Goal: Information Seeking & Learning: Learn about a topic

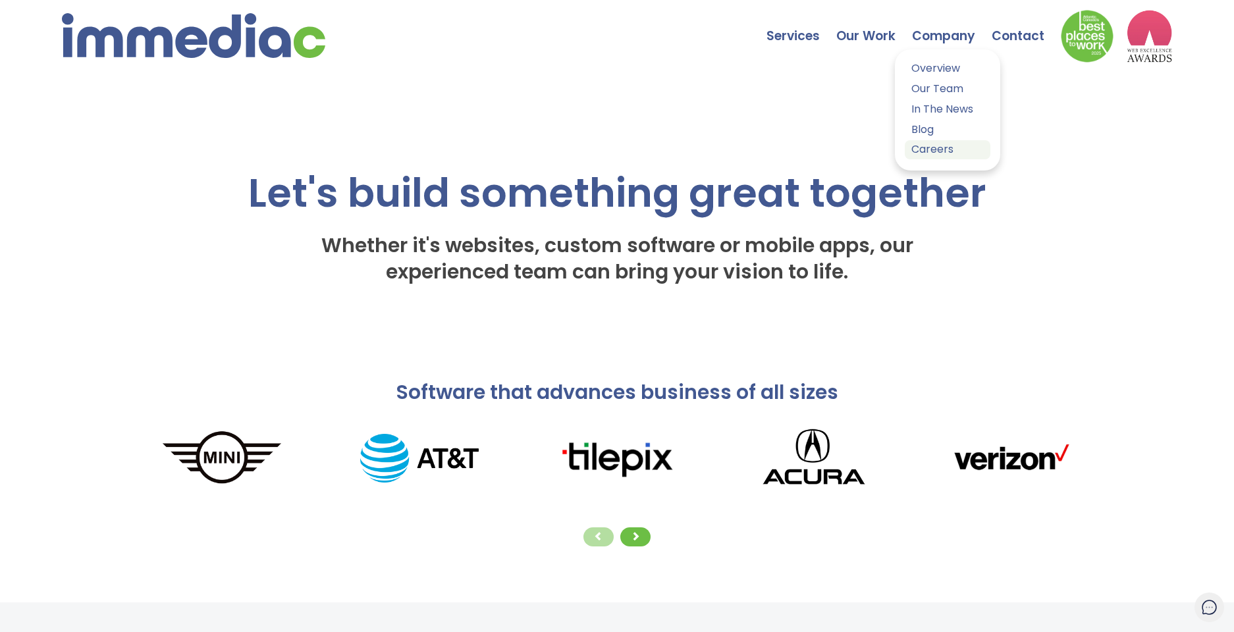
click at [935, 153] on link "Careers" at bounding box center [948, 149] width 86 height 19
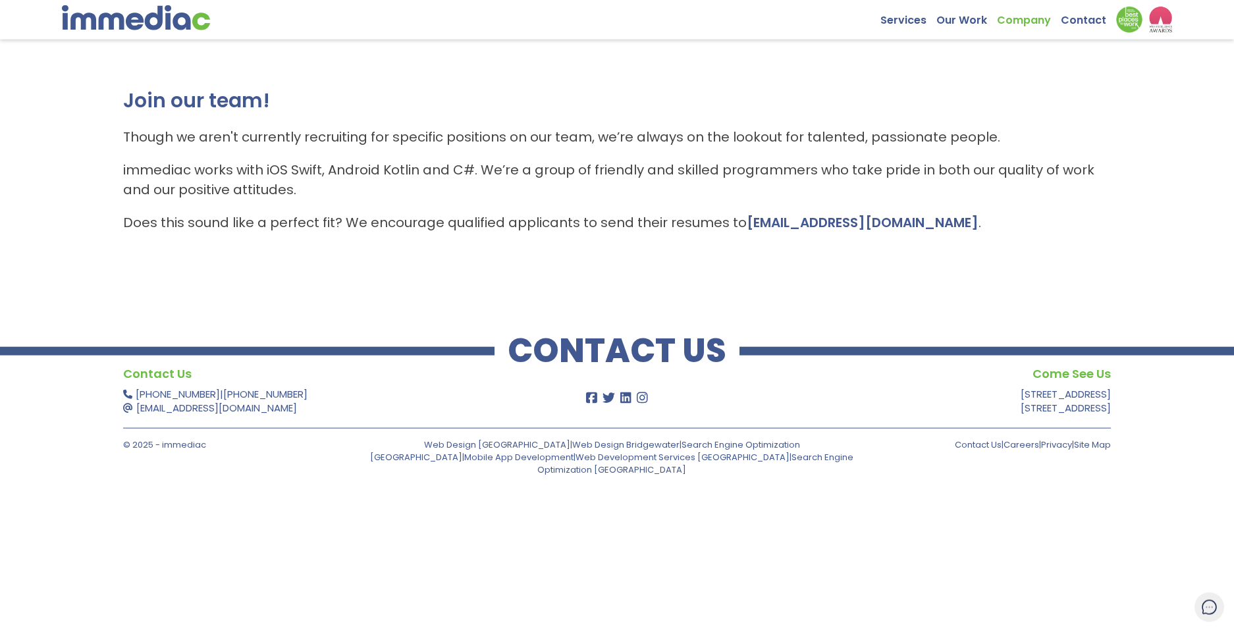
scroll to position [79, 0]
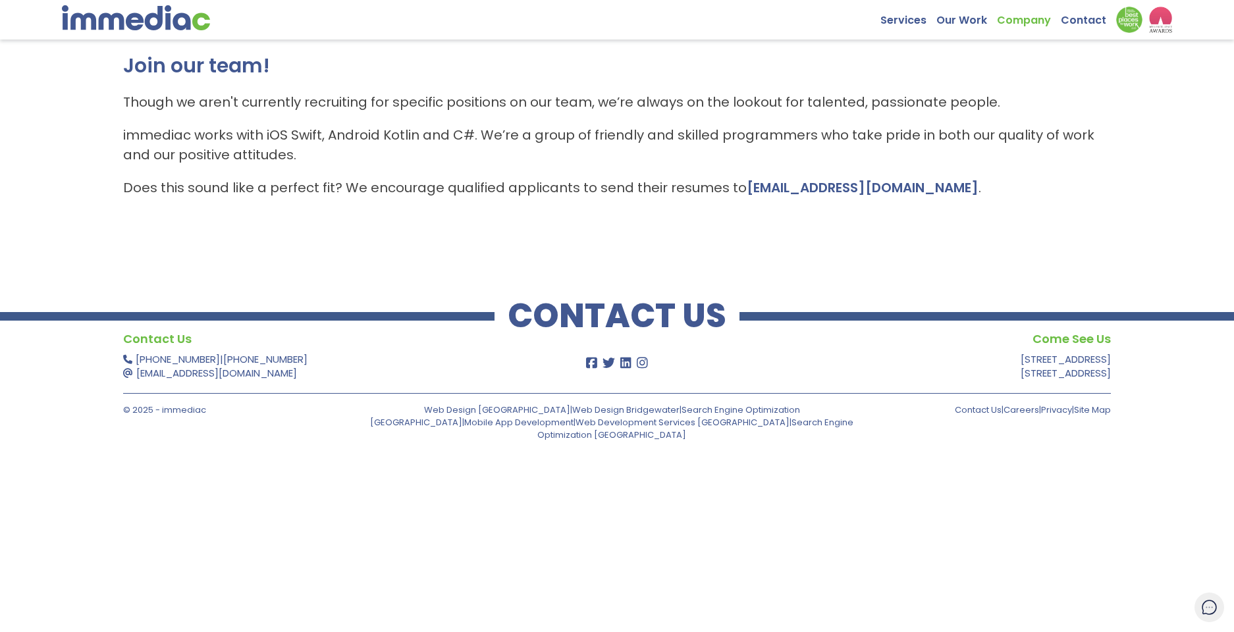
drag, startPoint x: 123, startPoint y: 97, endPoint x: 945, endPoint y: 196, distance: 827.6
click at [945, 196] on div "Join our team! Though we aren't currently recruiting for specific positions on …" at bounding box center [617, 131] width 1234 height 263
click at [472, 259] on div "Join our team! Though we aren't currently recruiting for specific positions on …" at bounding box center [617, 131] width 1234 height 263
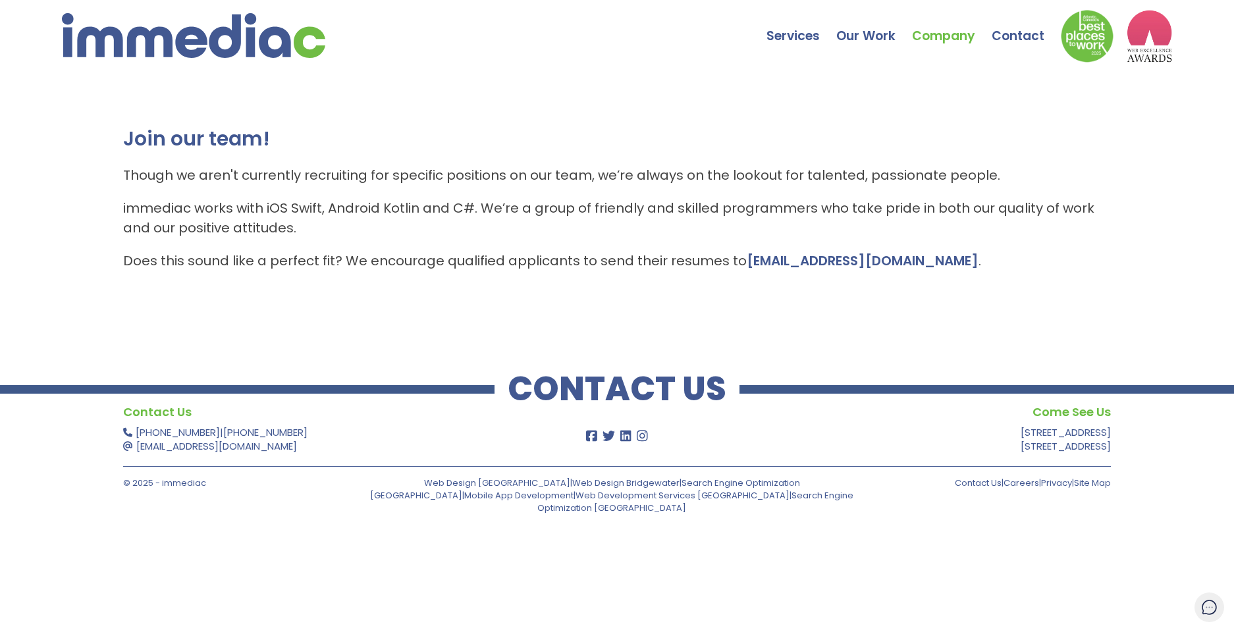
scroll to position [0, 0]
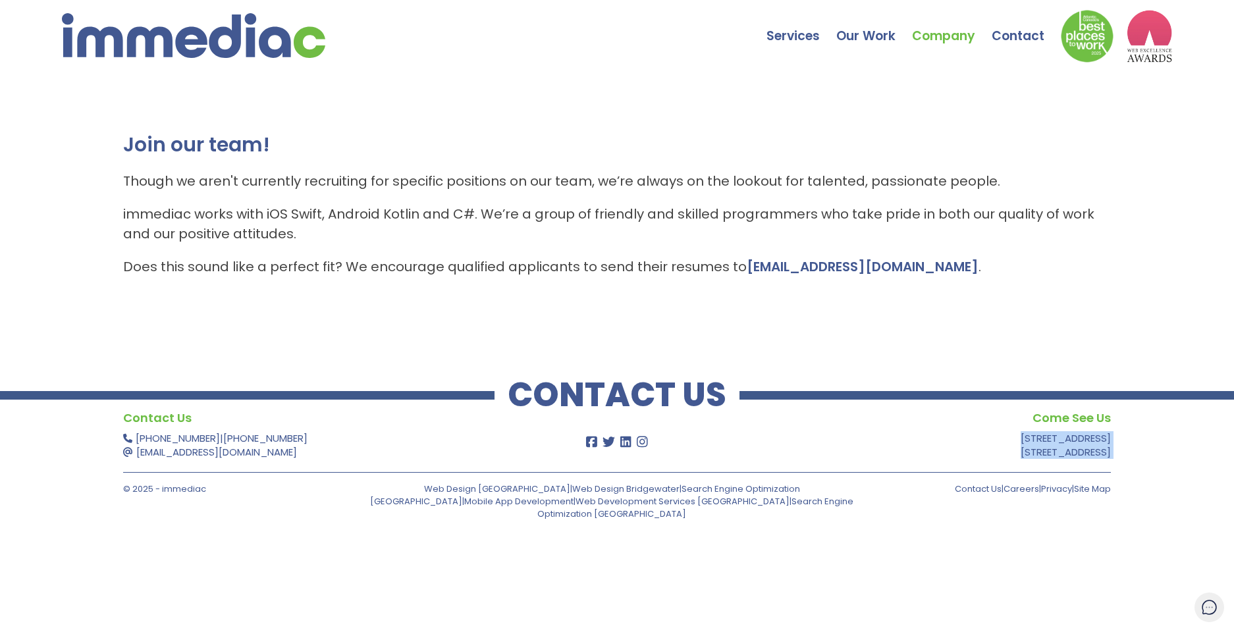
drag, startPoint x: 965, startPoint y: 438, endPoint x: 1114, endPoint y: 444, distance: 148.9
click at [1114, 444] on div "Contact Us 902-491-4485 | 866-222-5605 support@immediac.com Come See Us 1601 Lo…" at bounding box center [617, 470] width 1234 height 125
click at [950, 76] on link "Overview" at bounding box center [948, 68] width 86 height 19
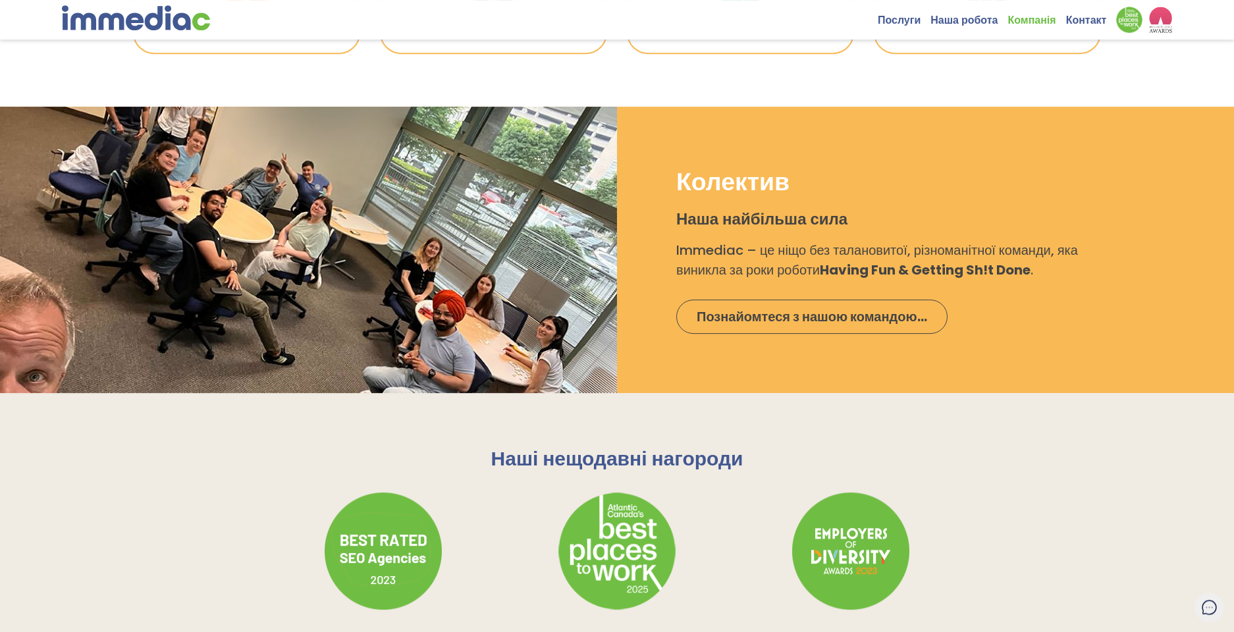
scroll to position [1351, 0]
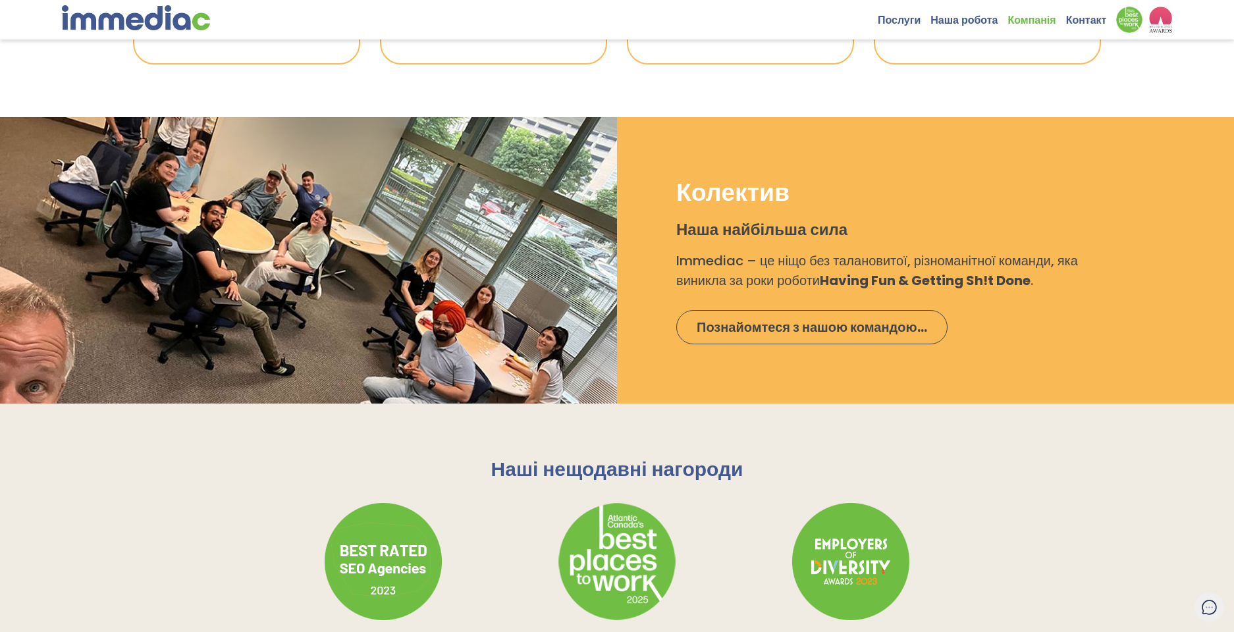
click at [326, 311] on div at bounding box center [308, 260] width 617 height 286
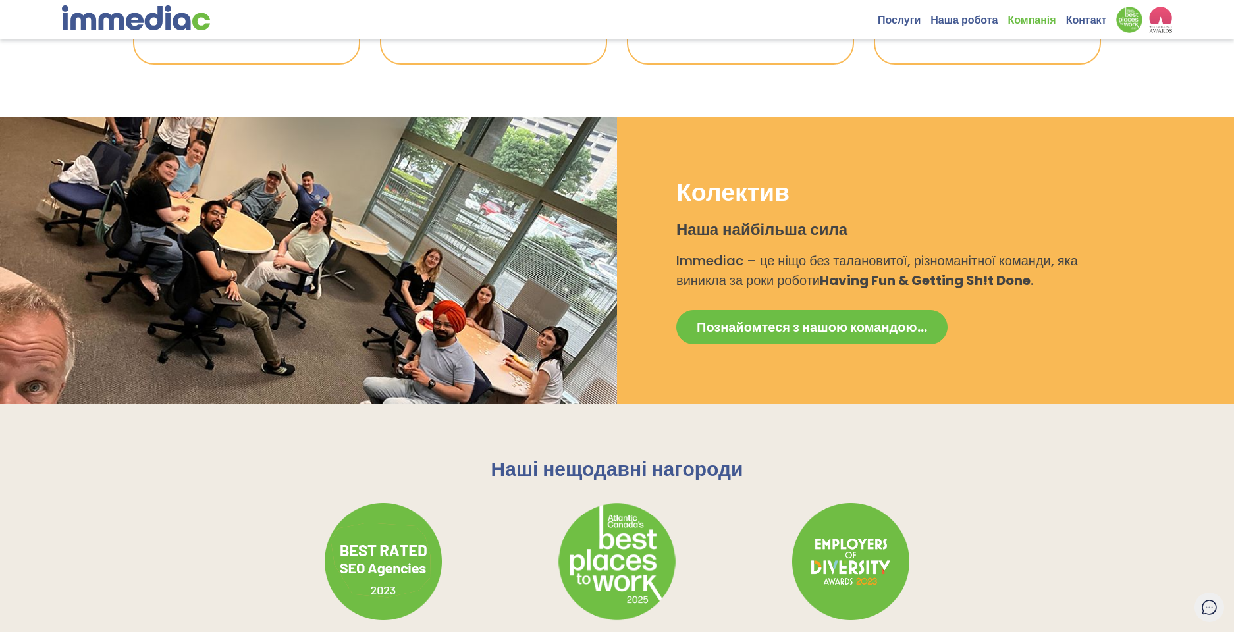
click at [747, 321] on span "Познайомтеся з нашою командою..." at bounding box center [811, 327] width 230 height 18
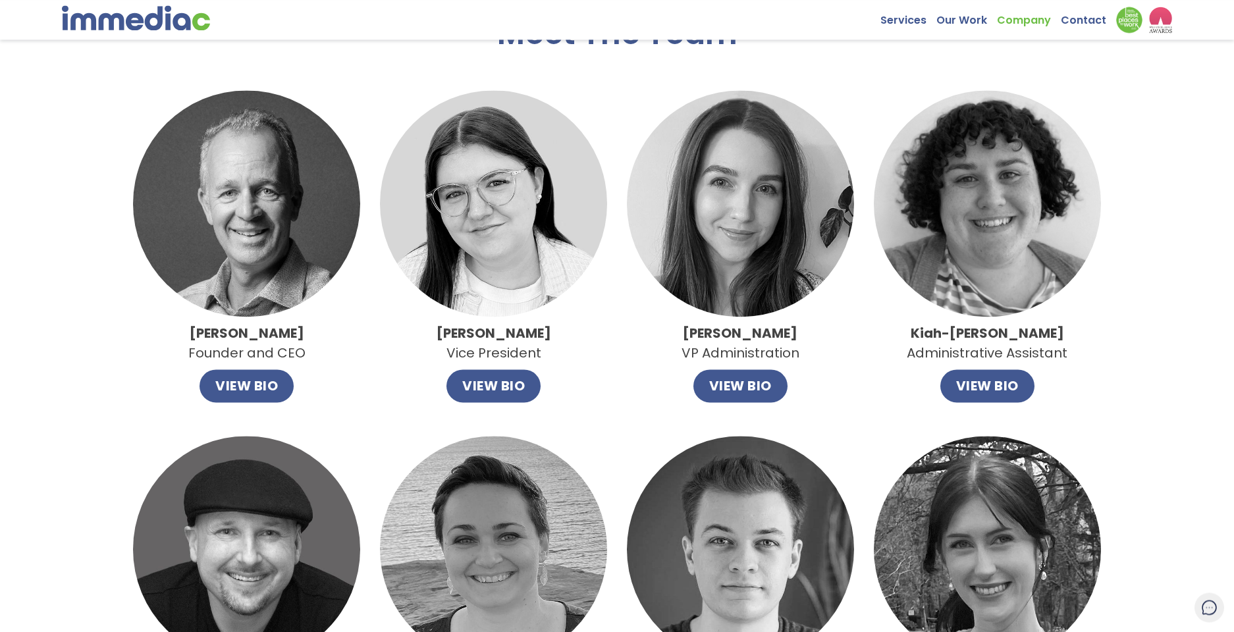
scroll to position [75, 0]
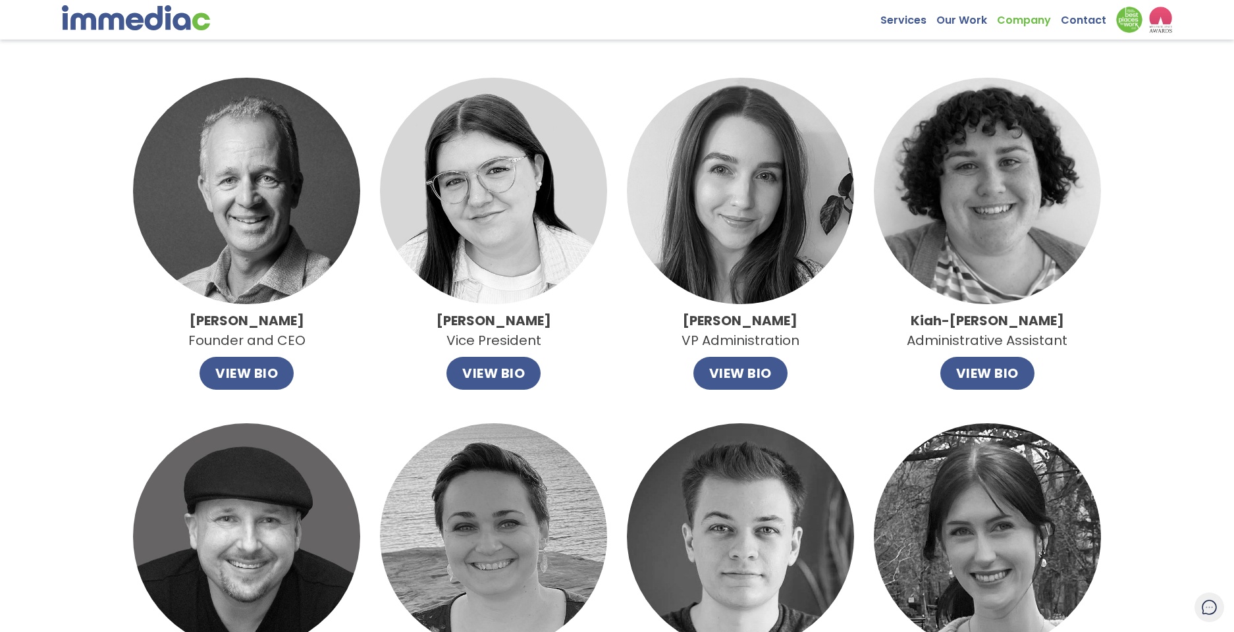
click at [747, 232] on img at bounding box center [740, 191] width 227 height 227
click at [827, 309] on div "Allie Harvey VP Administration VIEW BIO" at bounding box center [740, 234] width 227 height 313
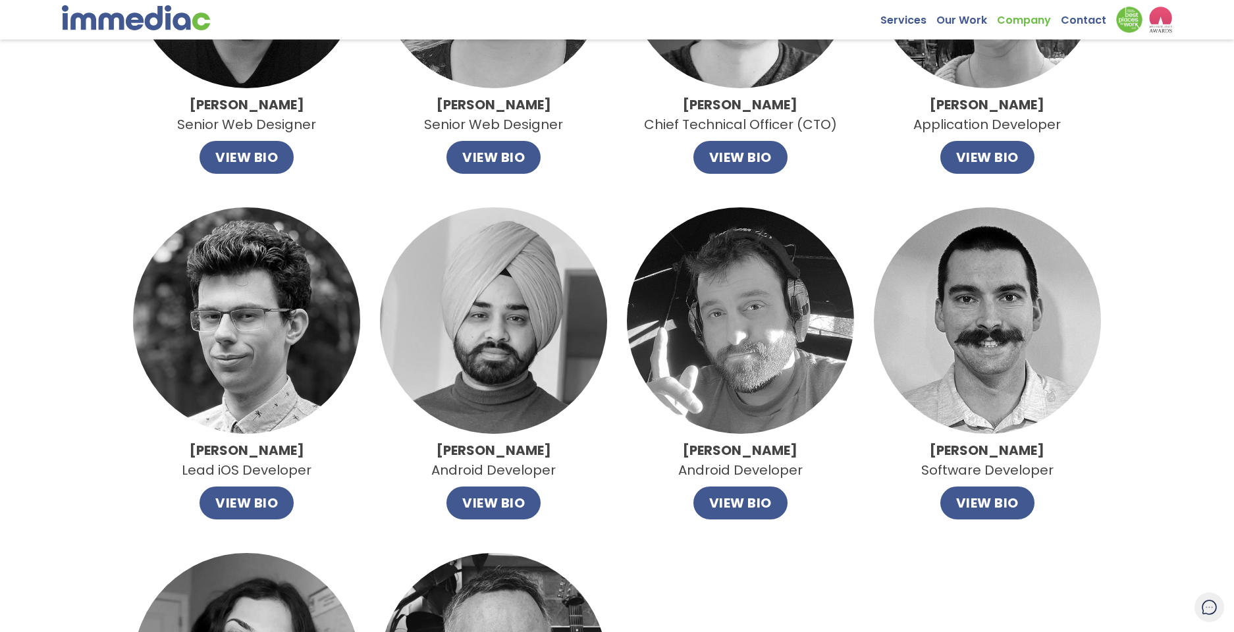
scroll to position [675, 0]
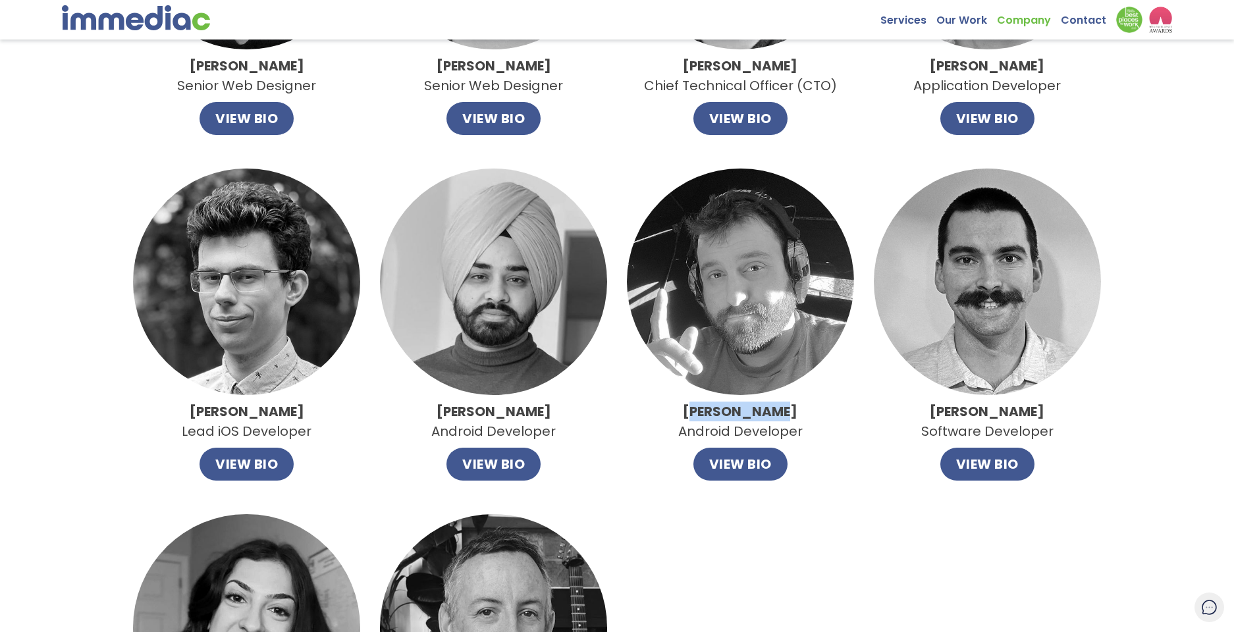
drag, startPoint x: 708, startPoint y: 407, endPoint x: 773, endPoint y: 411, distance: 65.3
click at [773, 411] on strong "Nick Sullivan" at bounding box center [740, 411] width 115 height 18
click at [839, 422] on div "Nick Sullivan Android Developer VIEW BIO" at bounding box center [740, 325] width 227 height 313
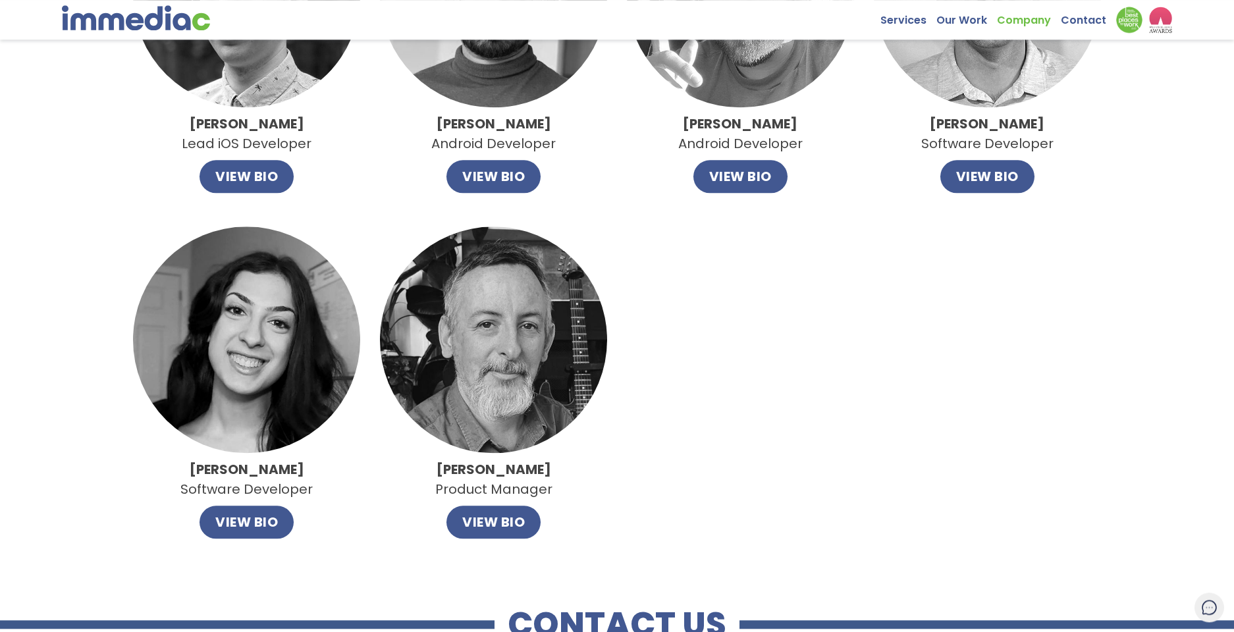
scroll to position [976, 0]
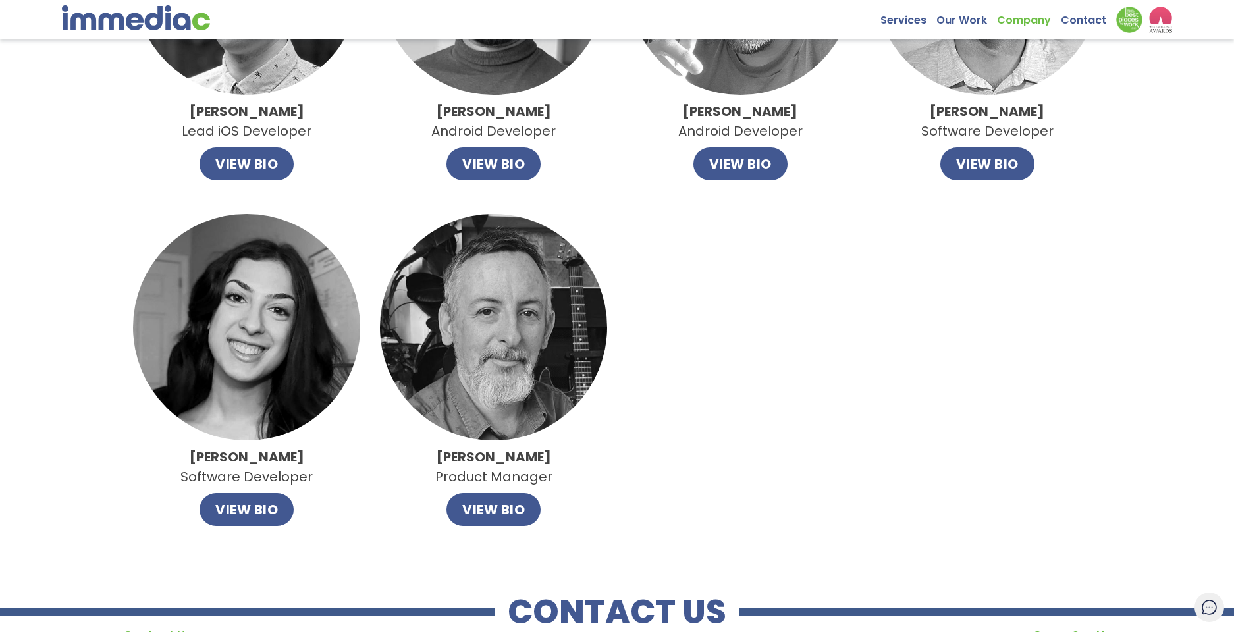
drag, startPoint x: 177, startPoint y: 453, endPoint x: 314, endPoint y: 454, distance: 136.9
click at [304, 454] on strong "Anastasiya Gurevich" at bounding box center [247, 457] width 115 height 18
copy strong "Anastasiya Gurevich"
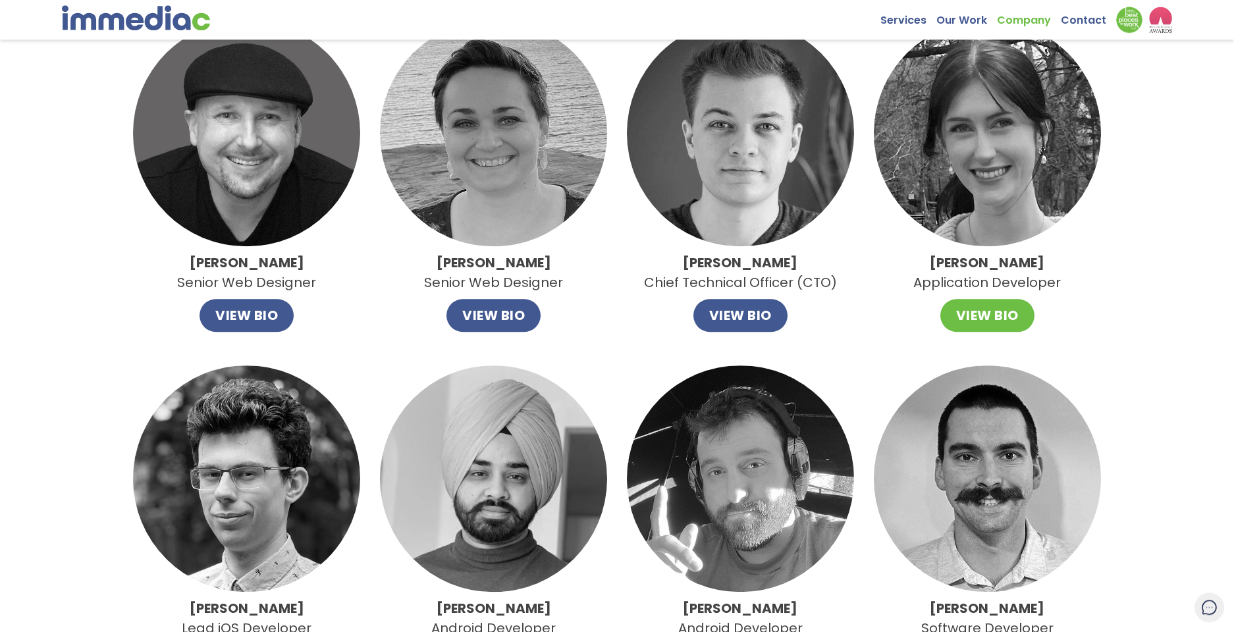
scroll to position [525, 0]
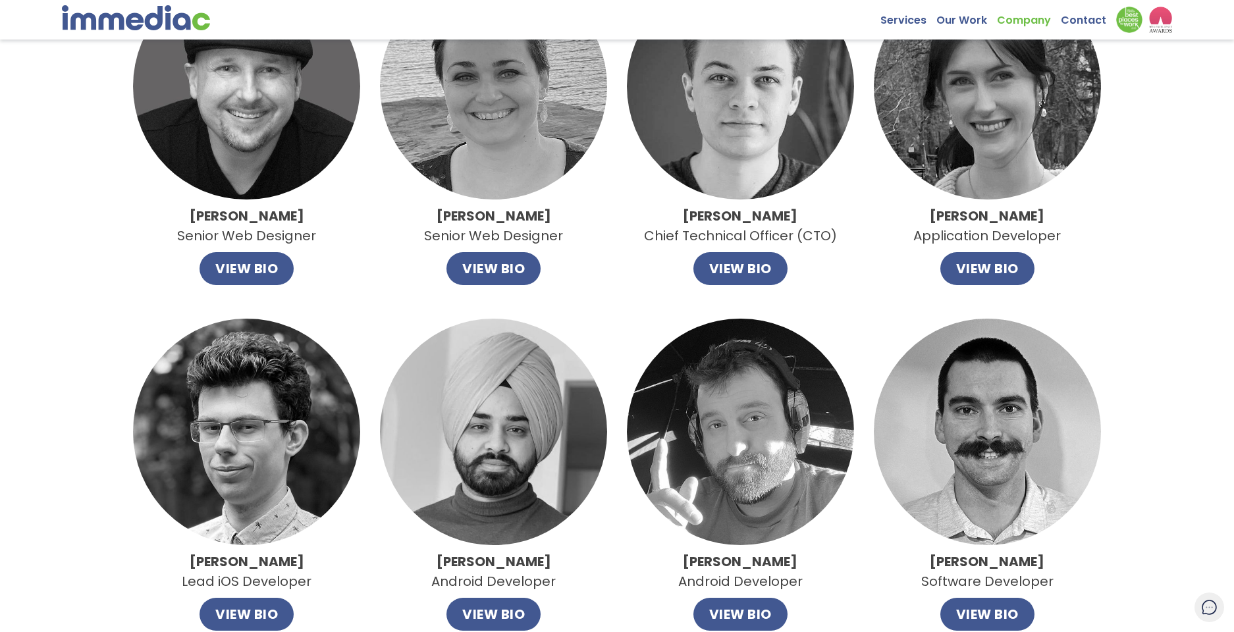
click at [63, 321] on div "John Leahy Founder and CEO VIEW BIO × John Leahy John enjoys many outdoor activ…" at bounding box center [617, 318] width 1234 height 1382
drag, startPoint x: 217, startPoint y: 214, endPoint x: 281, endPoint y: 213, distance: 63.9
click at [281, 213] on strong "Todd Harrie" at bounding box center [247, 216] width 115 height 18
click at [113, 239] on div "John Leahy Founder and CEO VIEW BIO × John Leahy John enjoys many outdoor activ…" at bounding box center [617, 318] width 1234 height 1382
drag, startPoint x: 447, startPoint y: 215, endPoint x: 540, endPoint y: 215, distance: 93.5
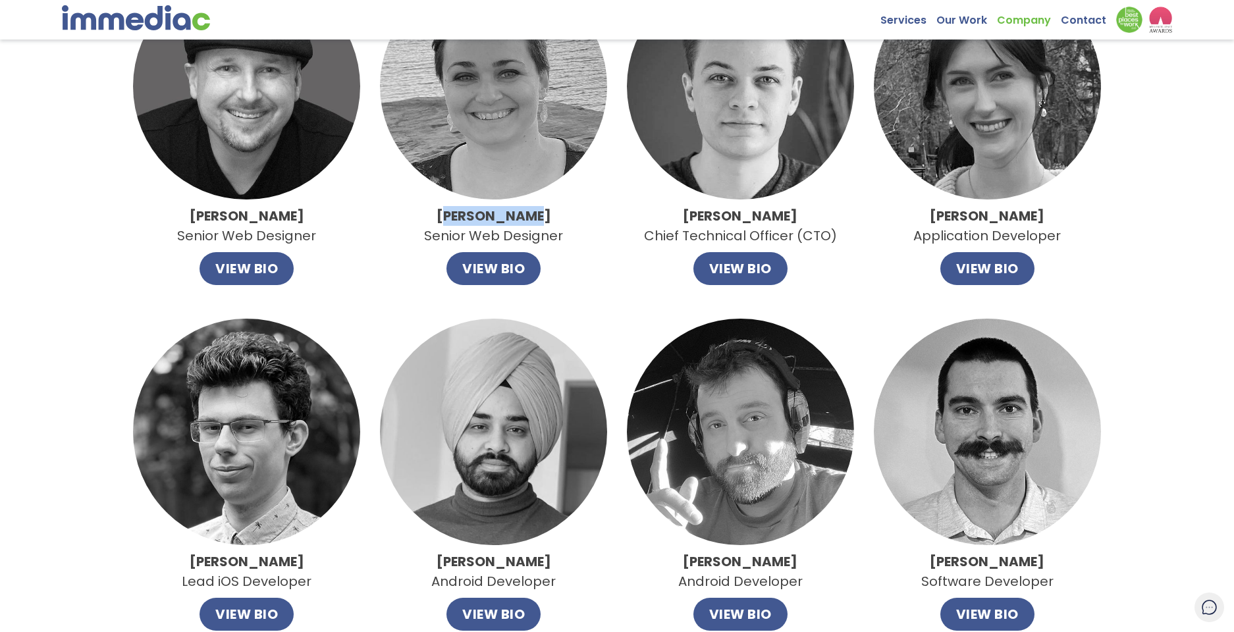
click at [540, 215] on strong "Amanda Hughes" at bounding box center [493, 216] width 115 height 18
click at [589, 223] on div "Amanda Hughes Senior Web Designer VIEW BIO" at bounding box center [493, 129] width 227 height 313
drag, startPoint x: 709, startPoint y: 216, endPoint x: 777, endPoint y: 220, distance: 68.6
click at [777, 220] on strong "Daniel Stout" at bounding box center [740, 216] width 115 height 18
click at [817, 224] on p "Daniel Stout Chief Technical Officer (CTO)" at bounding box center [740, 225] width 193 height 39
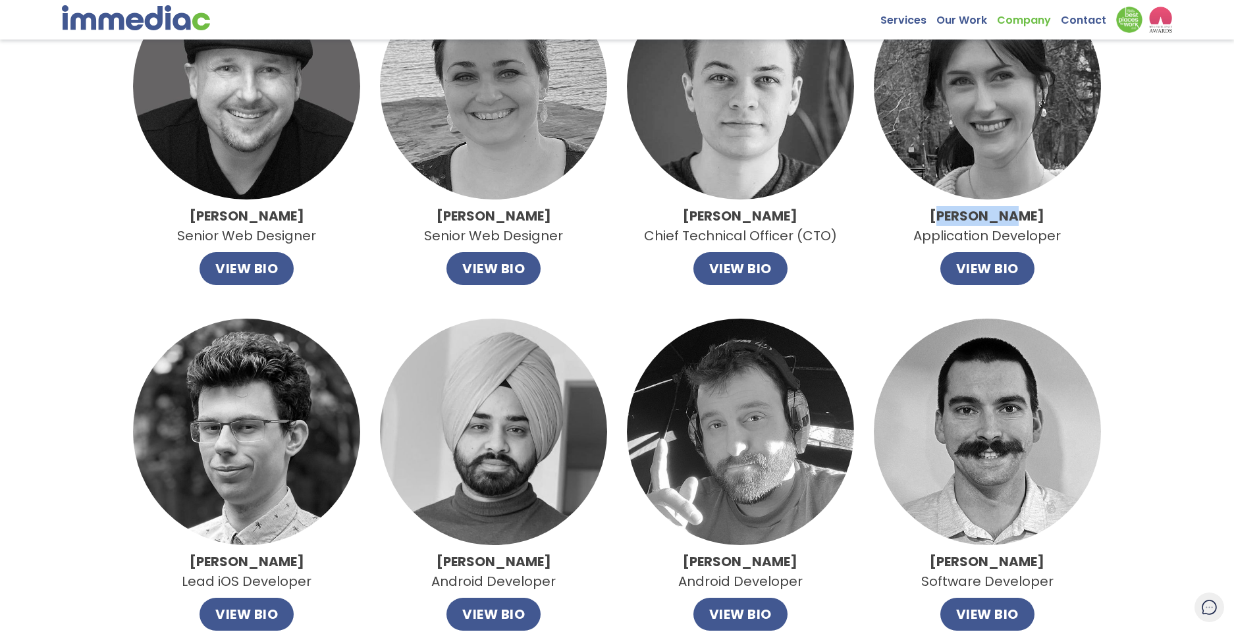
drag, startPoint x: 960, startPoint y: 213, endPoint x: 1014, endPoint y: 219, distance: 54.3
click at [1014, 219] on strong "Ellen Lewis" at bounding box center [987, 216] width 115 height 18
click at [1044, 224] on p "Ellen Lewis Application Developer" at bounding box center [986, 225] width 147 height 39
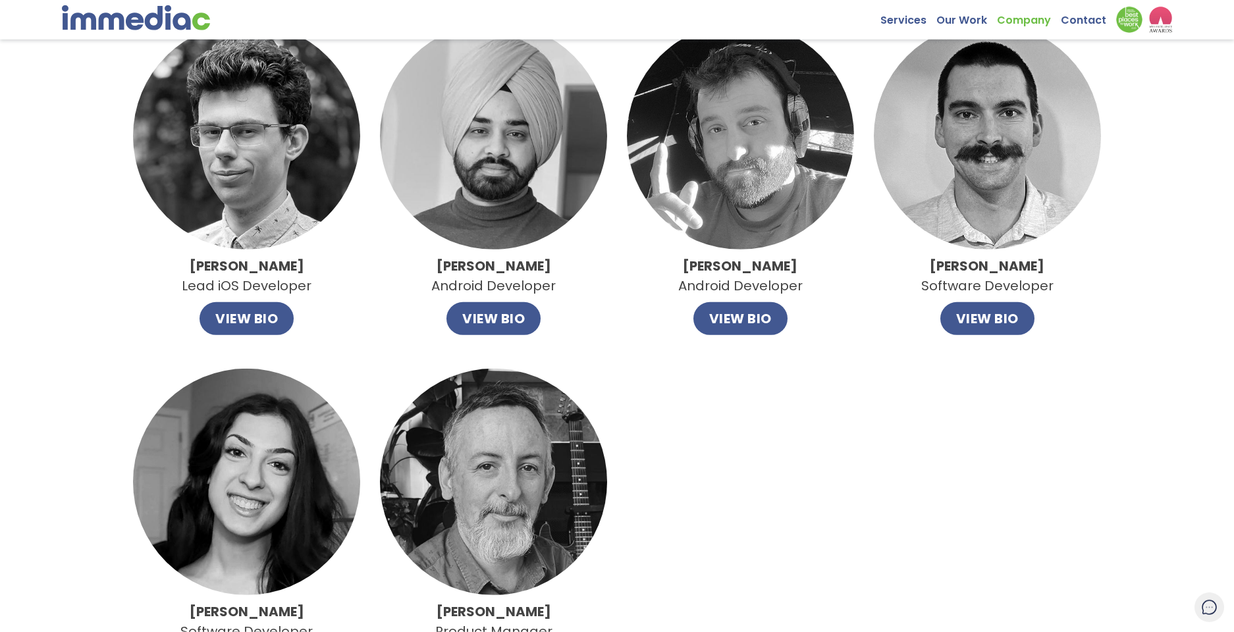
scroll to position [826, 0]
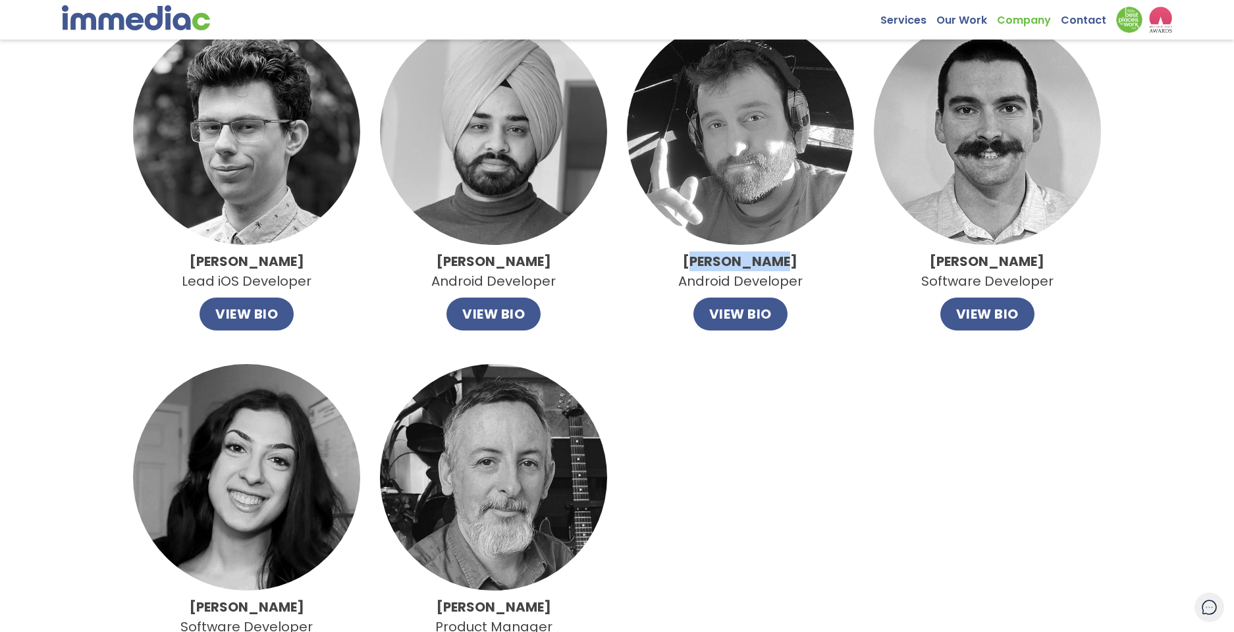
drag, startPoint x: 704, startPoint y: 261, endPoint x: 774, endPoint y: 260, distance: 69.8
click at [774, 260] on strong "Nick Sullivan" at bounding box center [740, 261] width 115 height 18
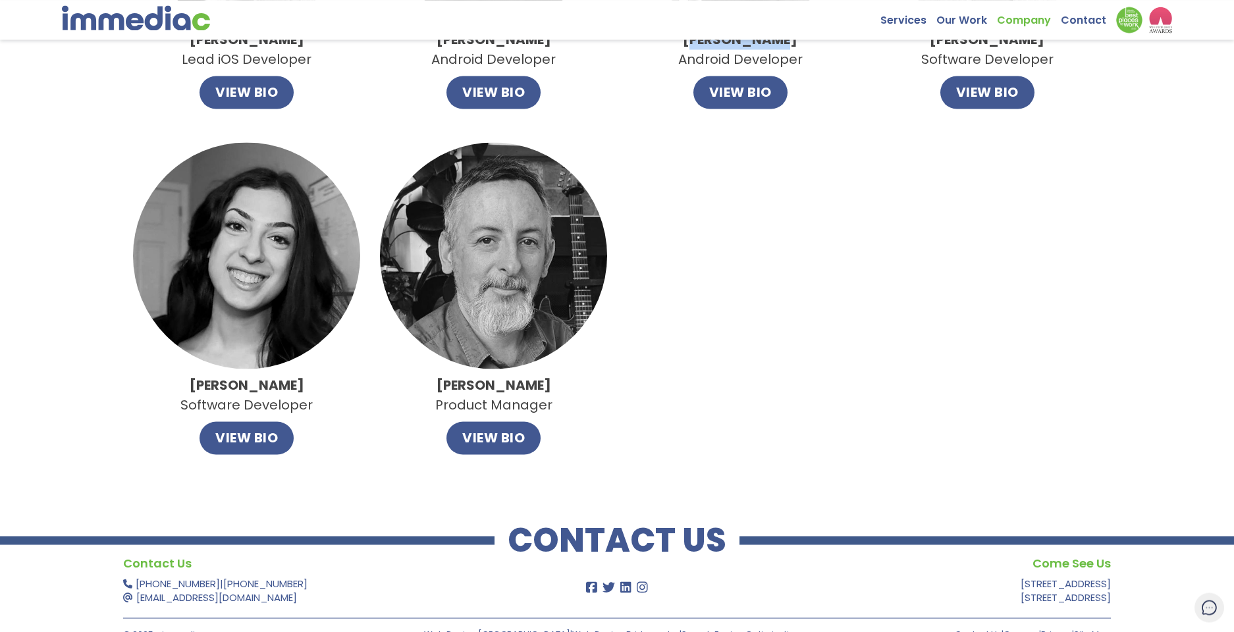
scroll to position [1082, 0]
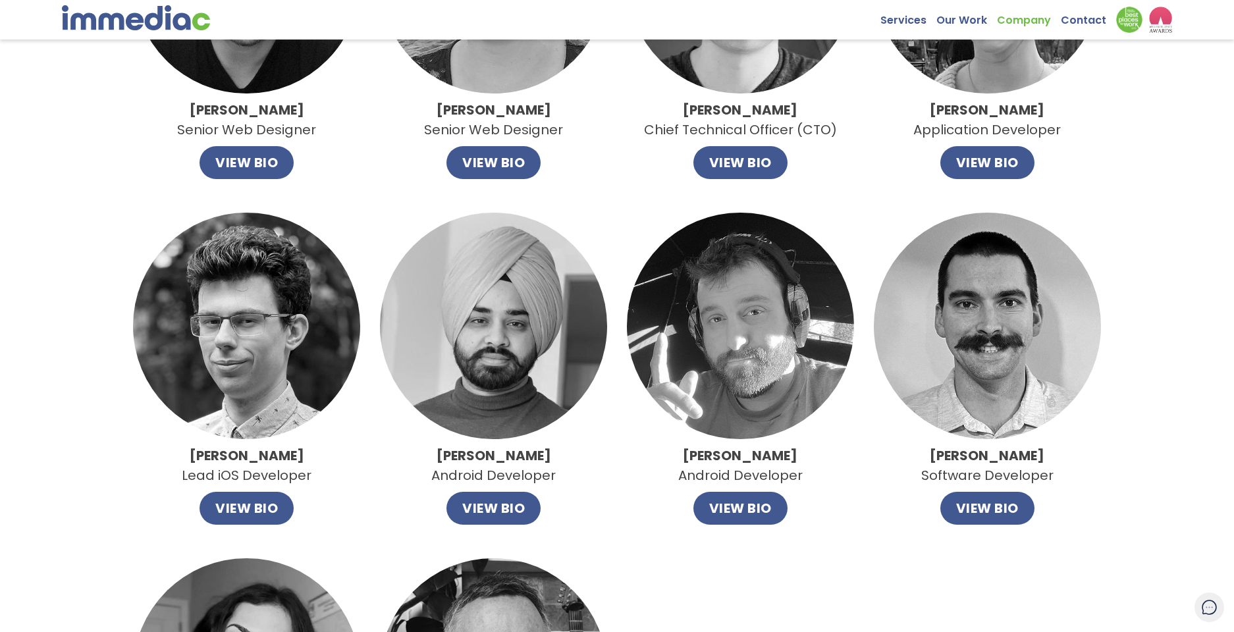
scroll to position [331, 0]
